Goal: Task Accomplishment & Management: Use online tool/utility

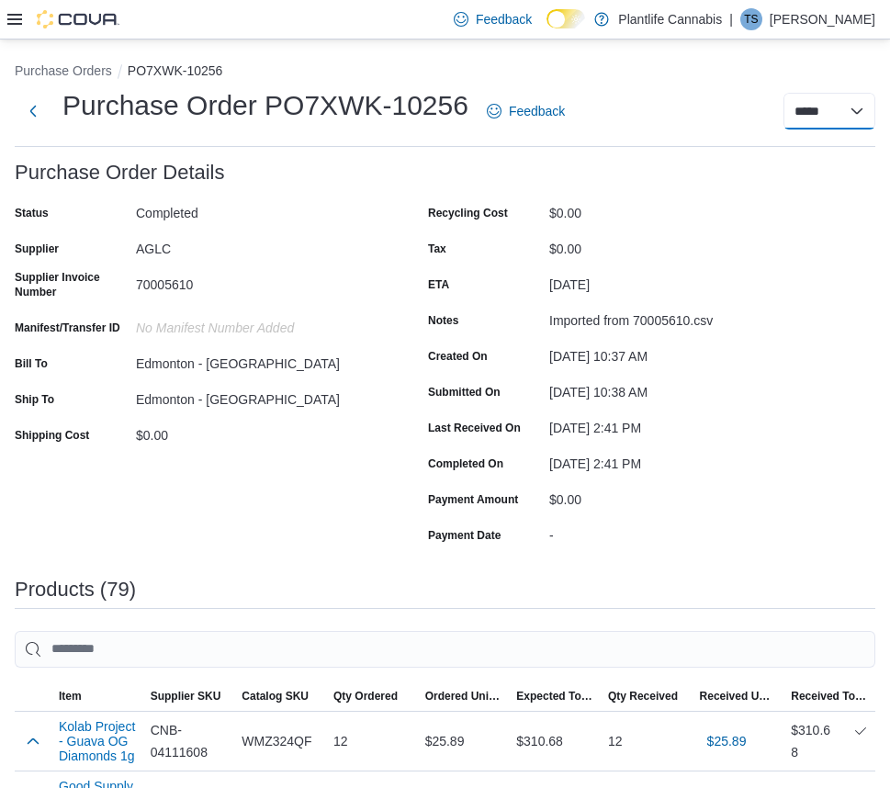
click at [871, 109] on select "**********" at bounding box center [830, 111] width 92 height 37
select select "**********"
click at [798, 93] on select "**********" at bounding box center [830, 111] width 92 height 37
select select
